Goal: Navigation & Orientation: Find specific page/section

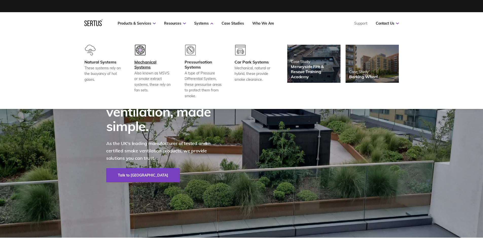
click at [150, 63] on div "Mechanical Systems" at bounding box center [153, 64] width 38 height 10
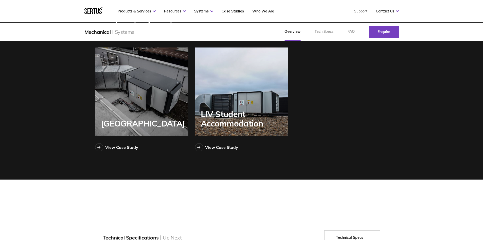
scroll to position [812, 0]
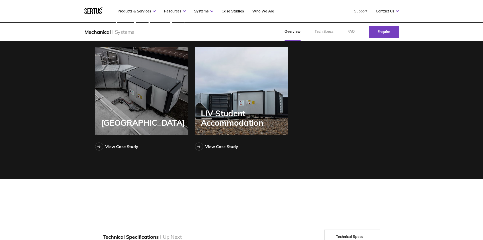
click at [226, 97] on div "LIV Student Accommodation" at bounding box center [241, 91] width 93 height 88
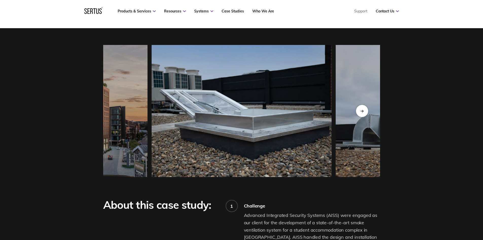
scroll to position [482, 0]
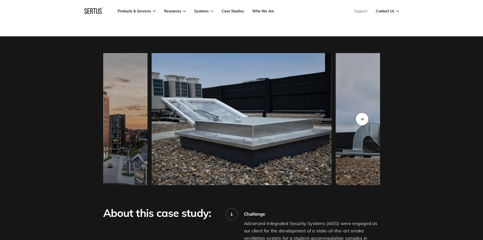
click at [361, 118] on div "Next slide" at bounding box center [362, 119] width 12 height 12
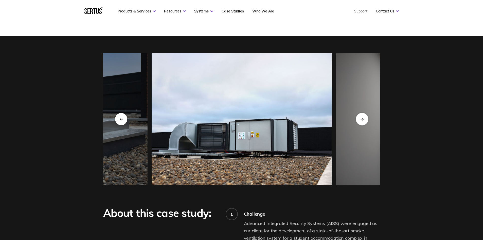
click at [361, 118] on div "Next slide" at bounding box center [362, 119] width 12 height 12
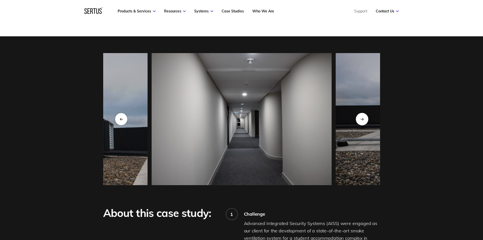
click at [361, 118] on div "Next slide" at bounding box center [362, 119] width 12 height 12
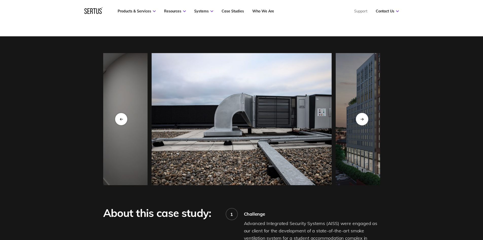
click at [361, 118] on div "Next slide" at bounding box center [362, 119] width 12 height 12
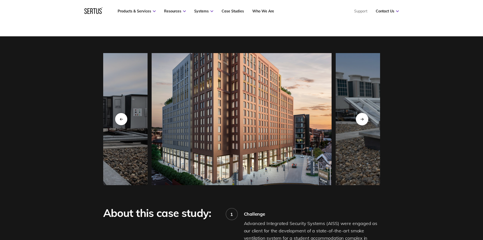
click at [361, 118] on div "Next slide" at bounding box center [362, 119] width 12 height 12
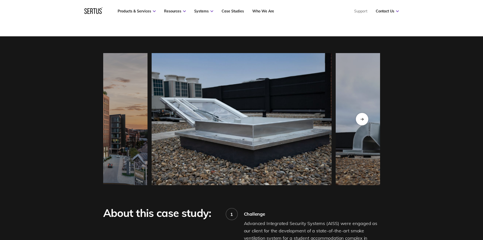
click at [361, 118] on div "Next slide" at bounding box center [362, 119] width 12 height 12
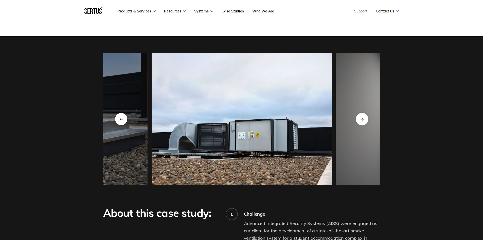
click at [361, 118] on div "Next slide" at bounding box center [362, 119] width 12 height 12
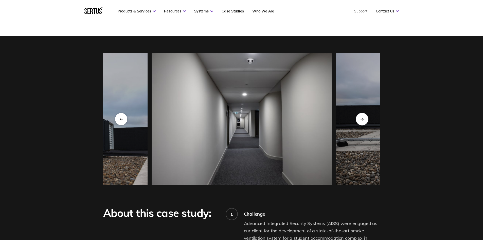
click at [361, 118] on div "Next slide" at bounding box center [362, 119] width 12 height 12
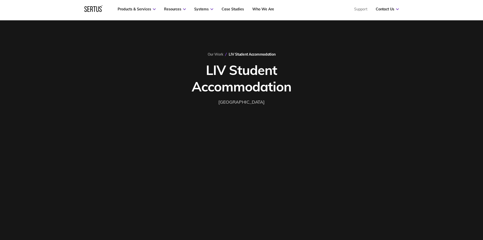
scroll to position [0, 0]
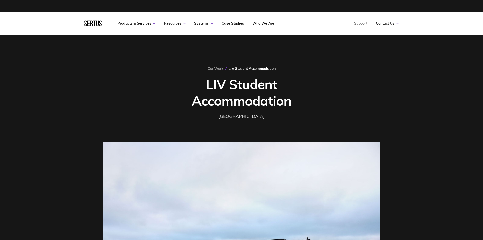
click at [96, 26] on icon at bounding box center [93, 23] width 18 height 7
